Goal: Transaction & Acquisition: Purchase product/service

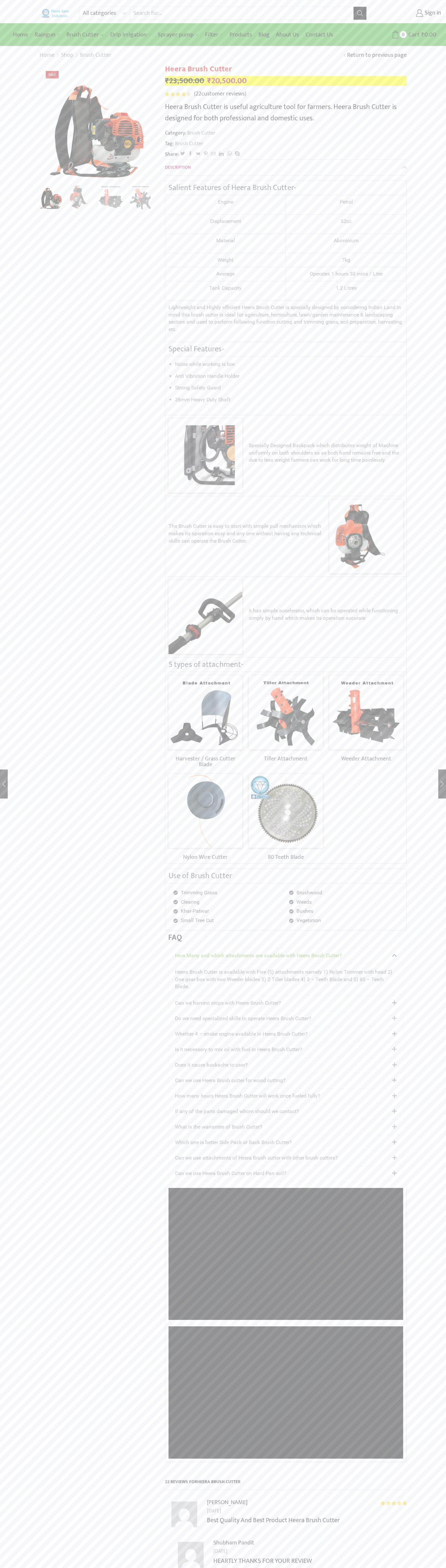
click at [330, 23] on div "All categories Accessories Air Release Valve Brush Cutter Domestic Use Drip Irr…" at bounding box center [223, 11] width 446 height 23
click at [97, 123] on img "1 / 8" at bounding box center [120, 145] width 161 height 162
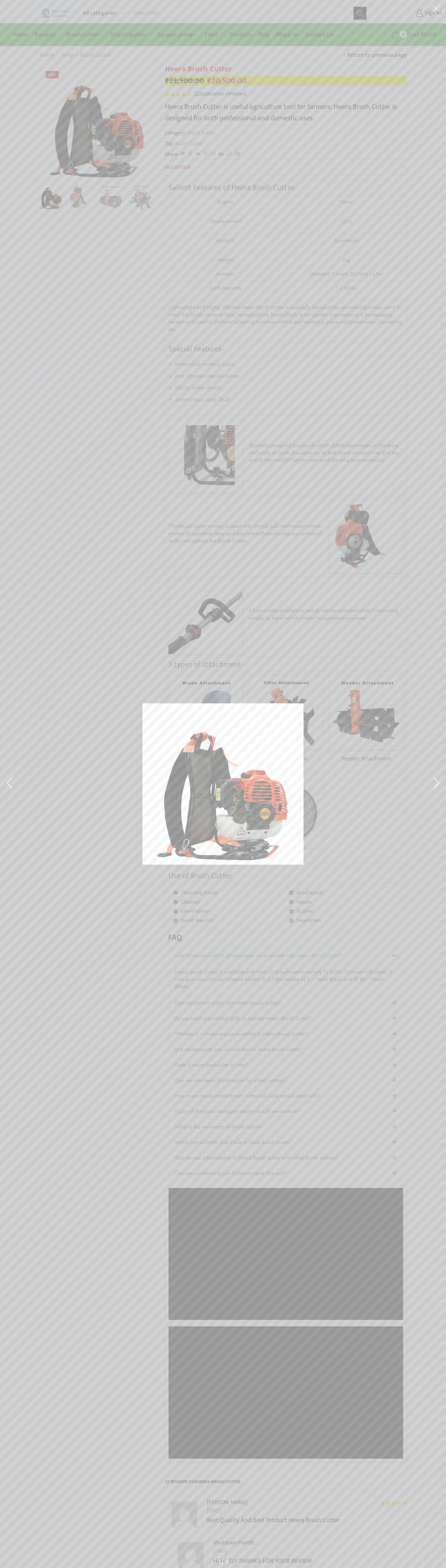
click at [197, 1449] on div at bounding box center [223, 784] width 446 height 1568
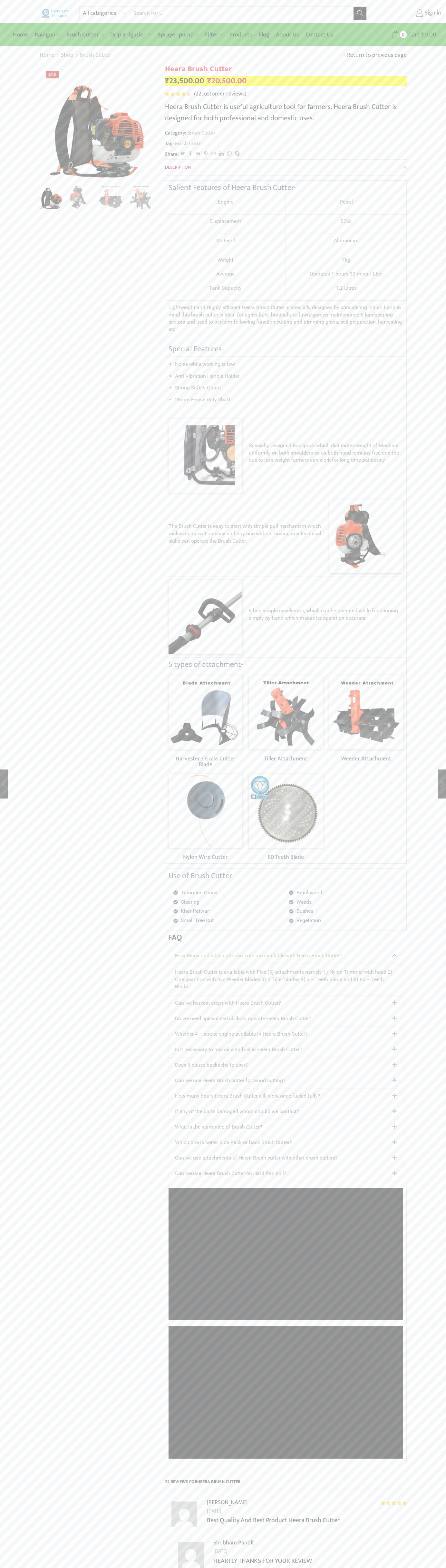
click at [409, 13] on link "Sign in" at bounding box center [409, 13] width 65 height 11
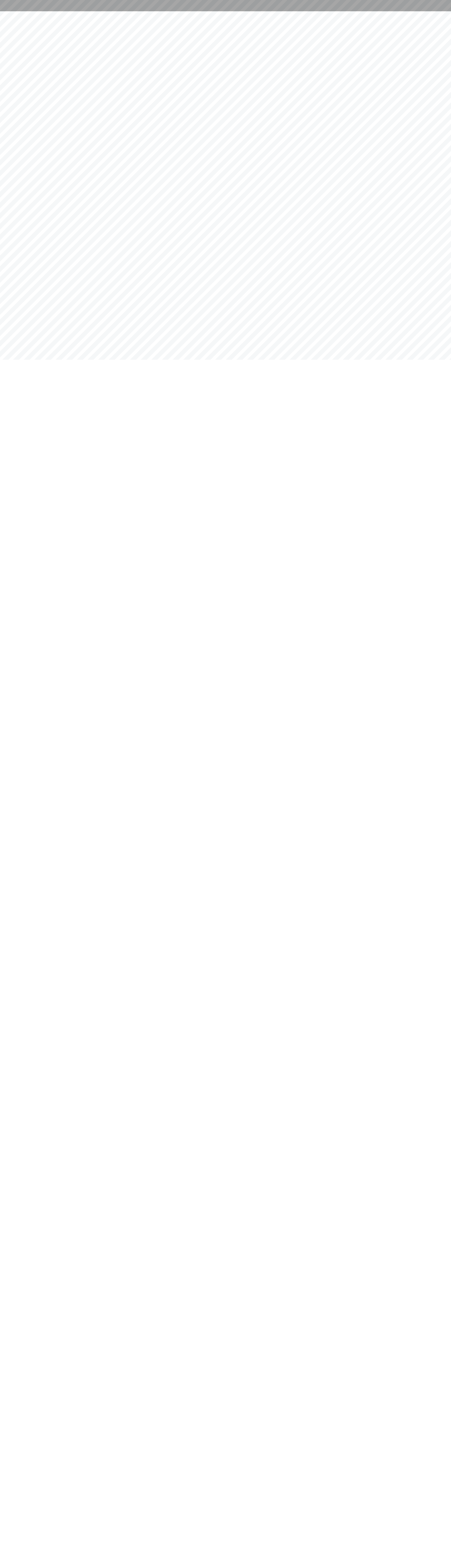
click at [418, 11] on html at bounding box center [225, 6] width 451 height 11
click at [427, 11] on html at bounding box center [225, 6] width 451 height 11
click at [442, 11] on html at bounding box center [225, 6] width 451 height 11
click at [6, 11] on html at bounding box center [225, 6] width 451 height 11
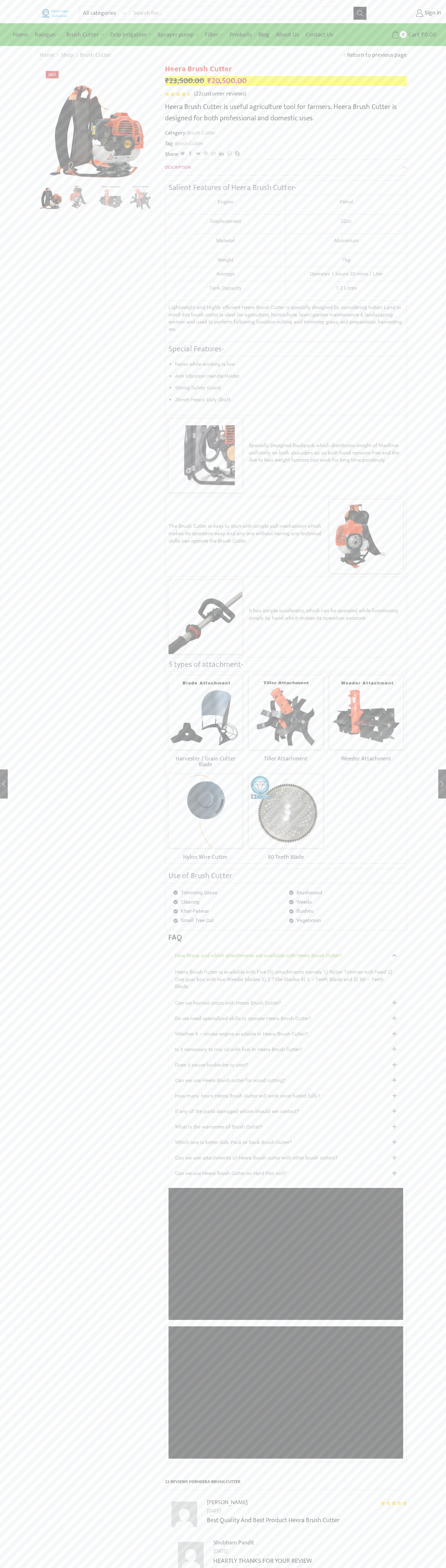
click at [97, 123] on img "1 / 8" at bounding box center [120, 145] width 161 height 162
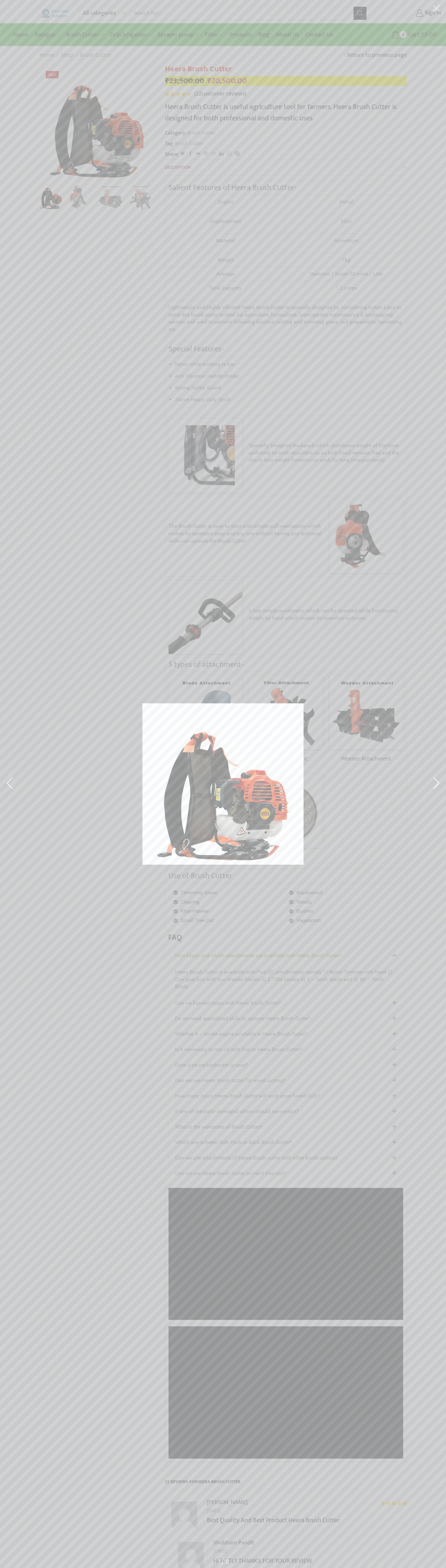
click at [197, 1449] on div at bounding box center [223, 784] width 446 height 1568
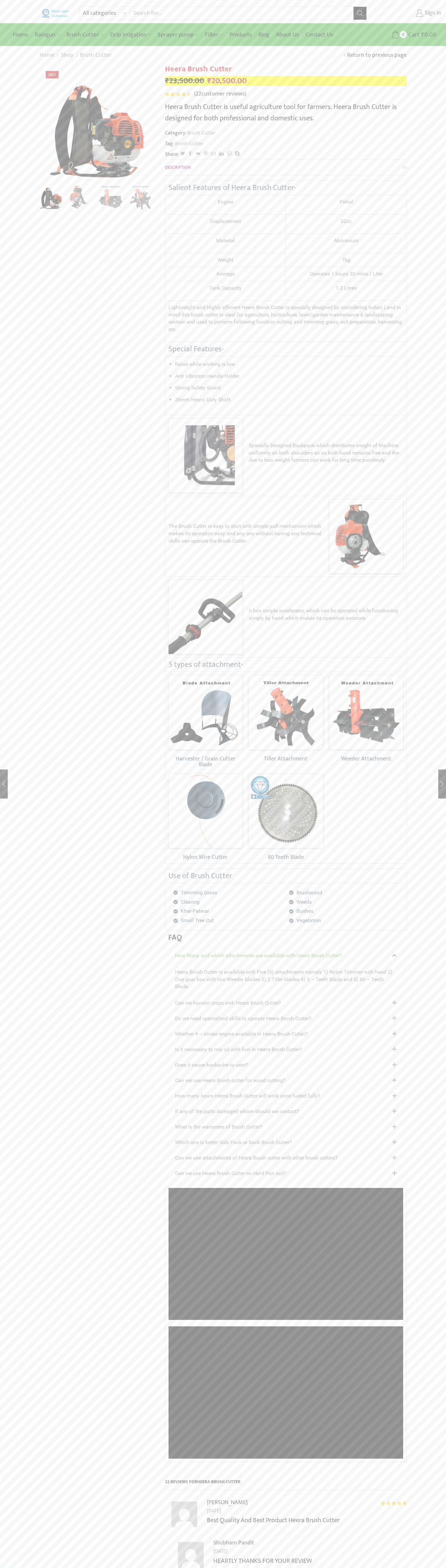
click at [409, 13] on link "Sign in" at bounding box center [409, 13] width 65 height 11
